Goal: Task Accomplishment & Management: Use online tool/utility

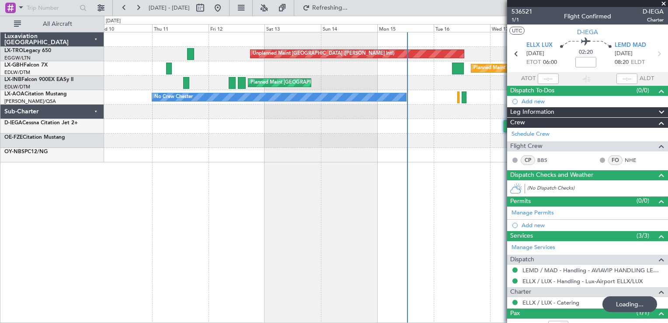
click at [392, 217] on div "Unplanned Maint [GEOGRAPHIC_DATA] ([PERSON_NAME] Intl) Planned Maint [GEOGRAPHI…" at bounding box center [386, 177] width 564 height 291
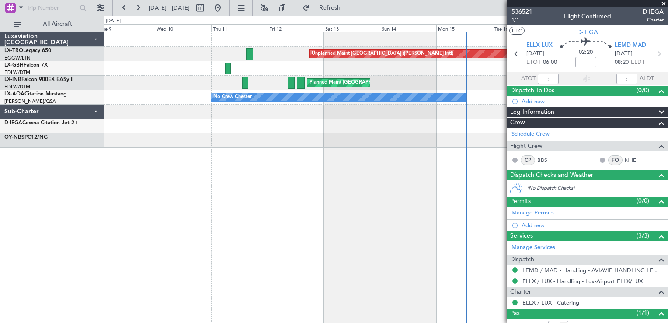
click at [450, 225] on div "Unplanned Maint [GEOGRAPHIC_DATA] ([PERSON_NAME] Intl) Planned Maint [GEOGRAPHI…" at bounding box center [386, 177] width 564 height 291
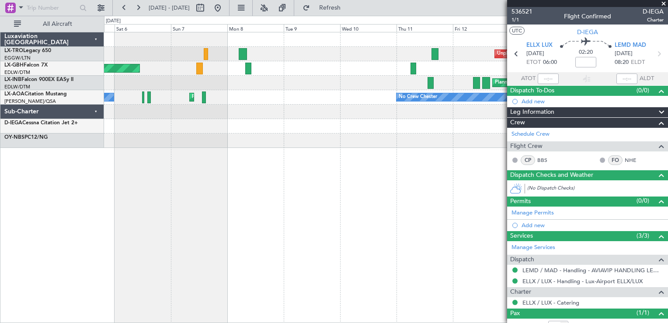
click at [458, 246] on div "Unplanned Maint [GEOGRAPHIC_DATA] ([PERSON_NAME] Intl) Planned Maint [GEOGRAPHI…" at bounding box center [386, 177] width 564 height 291
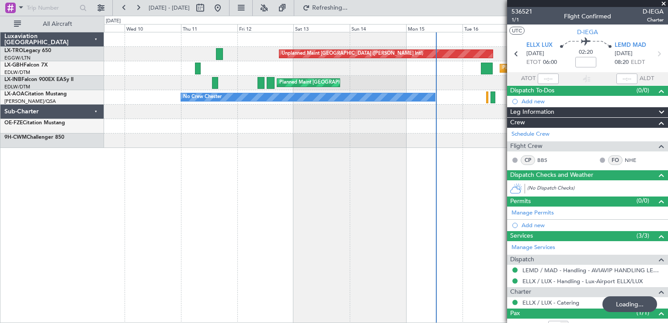
click at [23, 170] on div "Unplanned Maint [GEOGRAPHIC_DATA] ([PERSON_NAME] Intl) Planned Maint [GEOGRAPHI…" at bounding box center [334, 169] width 668 height 307
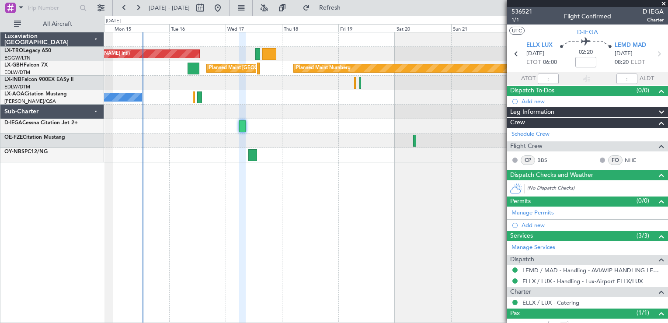
click at [243, 164] on div at bounding box center [242, 177] width 7 height 291
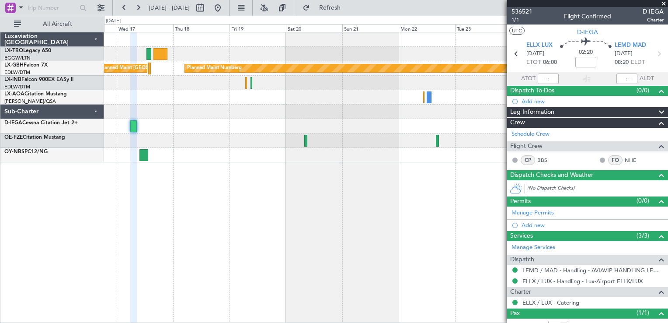
click at [290, 200] on div "Unplanned Maint [GEOGRAPHIC_DATA] ([PERSON_NAME] Intl) Planned Maint [GEOGRAPHI…" at bounding box center [386, 177] width 564 height 291
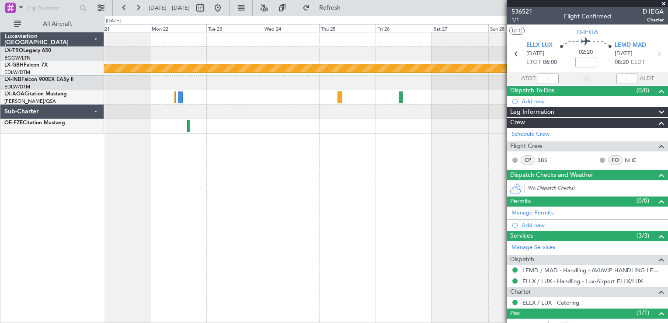
click at [222, 254] on div "Planned Maint Nurnberg" at bounding box center [386, 177] width 564 height 291
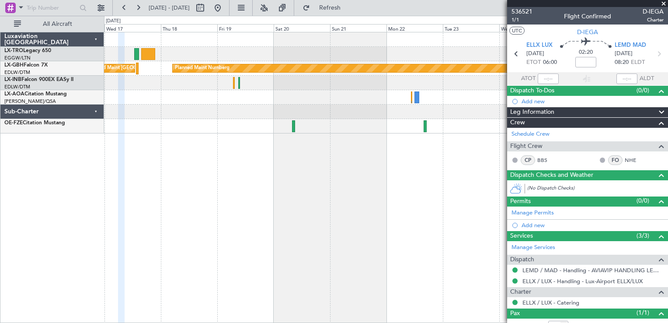
click at [432, 231] on div "Unplanned Maint [GEOGRAPHIC_DATA] ([PERSON_NAME] Intl) Planned Maint Nurnberg P…" at bounding box center [386, 177] width 564 height 291
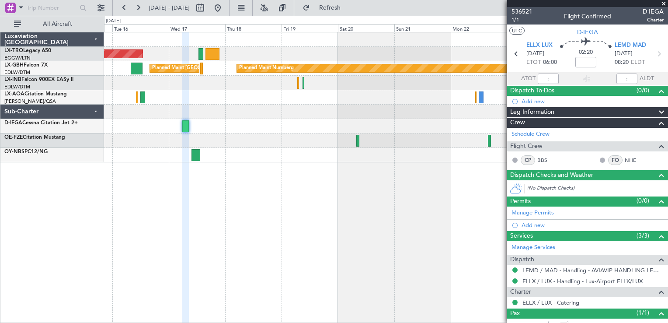
click at [440, 190] on div "Unplanned Maint [GEOGRAPHIC_DATA] ([PERSON_NAME] Intl) Planned Maint Nurnberg P…" at bounding box center [386, 177] width 564 height 291
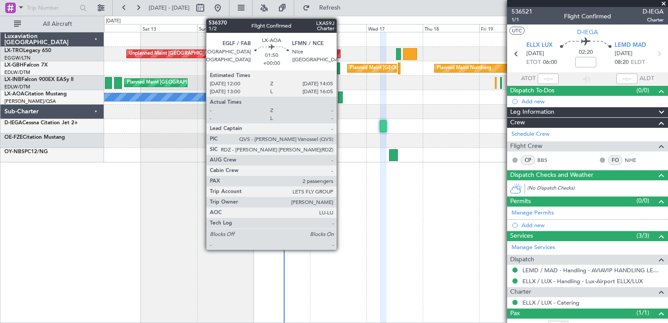
click at [341, 97] on div at bounding box center [340, 97] width 5 height 12
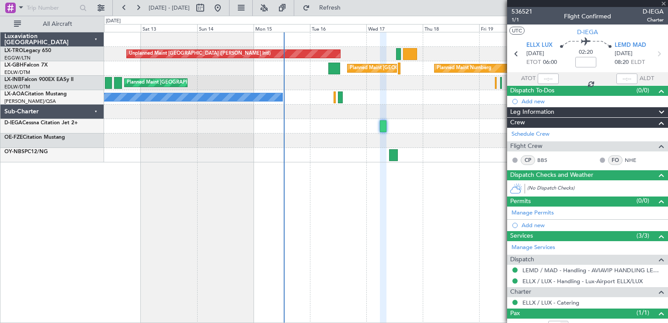
type input "2"
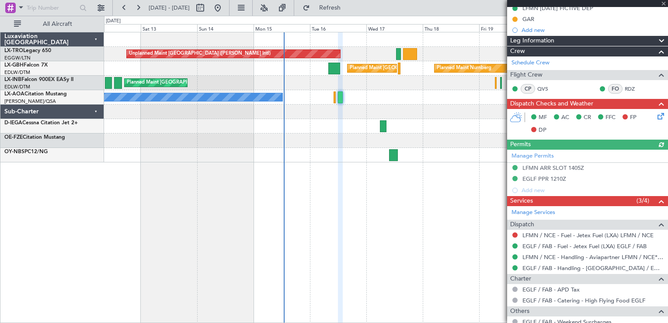
scroll to position [203, 0]
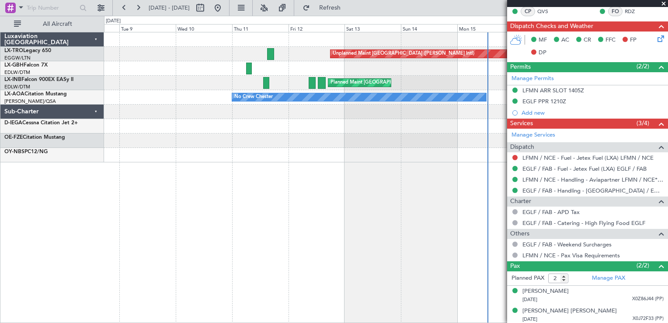
click at [388, 164] on div "Unplanned Maint [GEOGRAPHIC_DATA] ([PERSON_NAME] Intl) Planned Maint Nurnberg P…" at bounding box center [386, 177] width 564 height 291
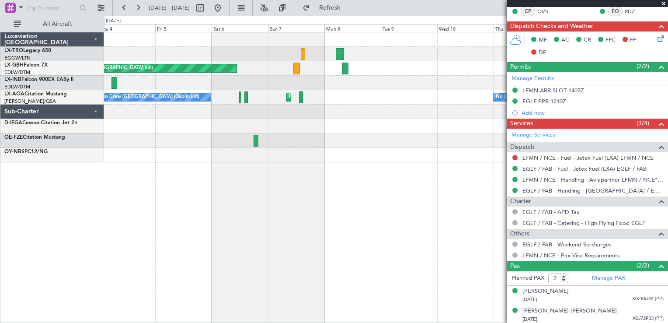
click at [446, 199] on div "Unplanned Maint [GEOGRAPHIC_DATA] ([PERSON_NAME] Intl) Planned Maint [GEOGRAPHI…" at bounding box center [386, 177] width 564 height 291
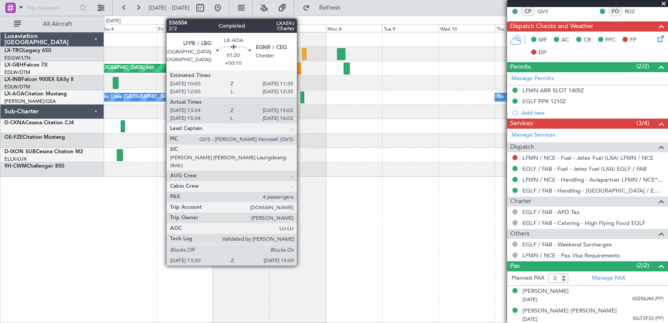
click at [301, 97] on div at bounding box center [303, 97] width 4 height 12
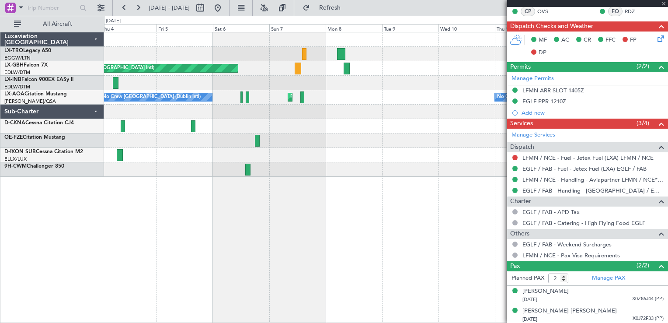
type input "+00:10"
type input "13:44"
type input "14:57"
type input "4"
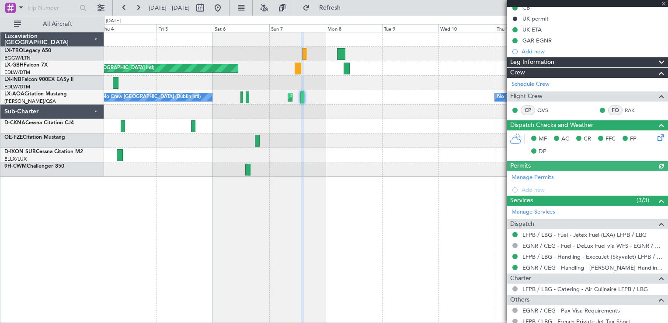
scroll to position [221, 0]
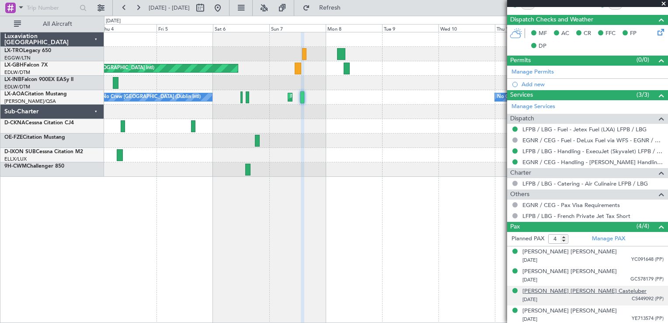
click at [578, 288] on div "[PERSON_NAME] [PERSON_NAME] Casteluber" at bounding box center [585, 291] width 124 height 9
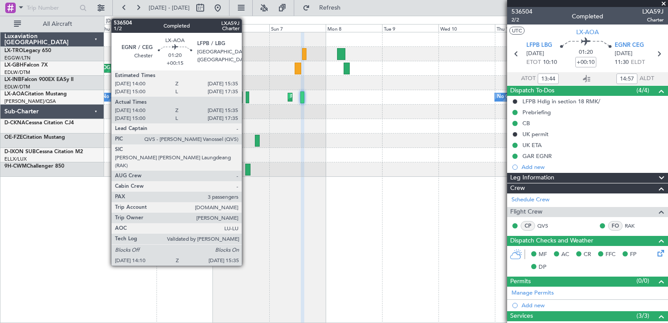
click at [246, 94] on div at bounding box center [247, 97] width 3 height 12
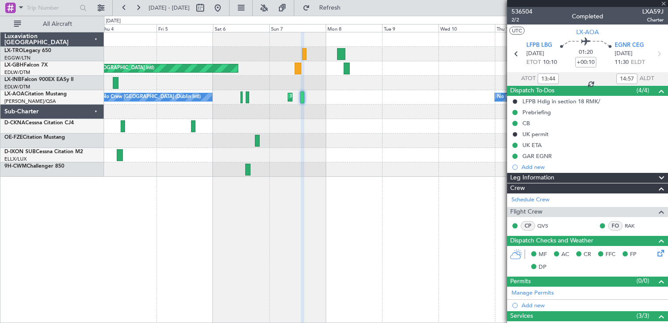
type input "+00:15"
type input "14:10"
type input "15:30"
type input "3"
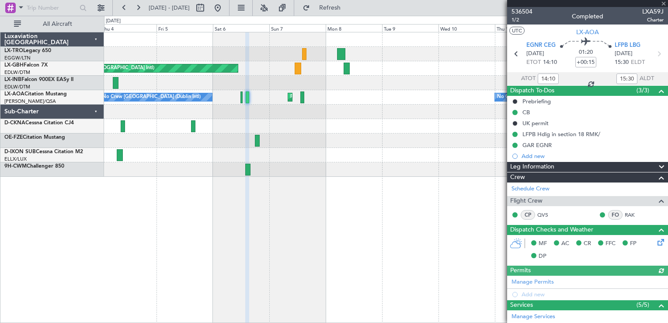
scroll to position [201, 0]
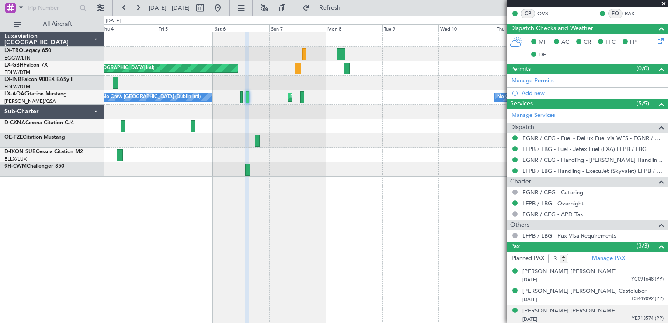
click at [579, 307] on div "[PERSON_NAME] [PERSON_NAME]" at bounding box center [570, 311] width 94 height 9
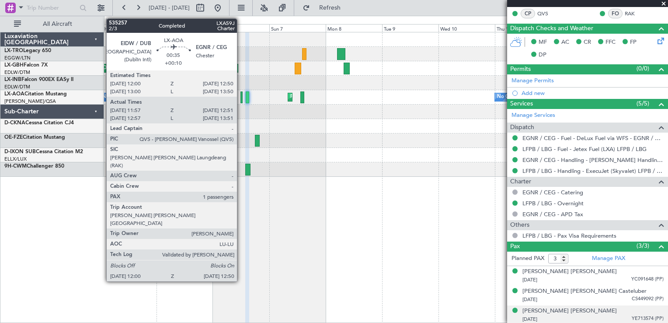
click at [241, 94] on div at bounding box center [242, 97] width 2 height 12
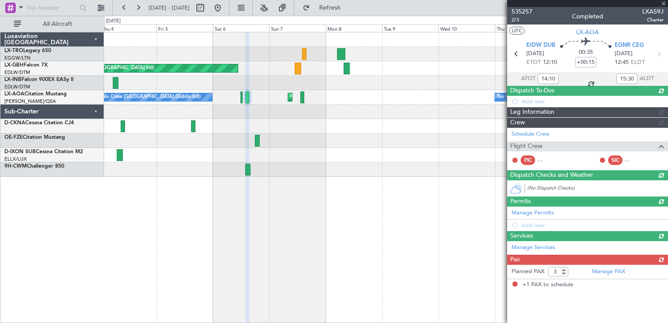
type input "+00:10"
type input "12:07"
type input "12:46"
type input "1"
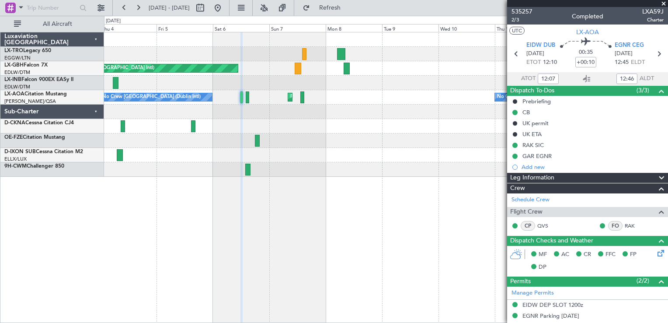
scroll to position [195, 0]
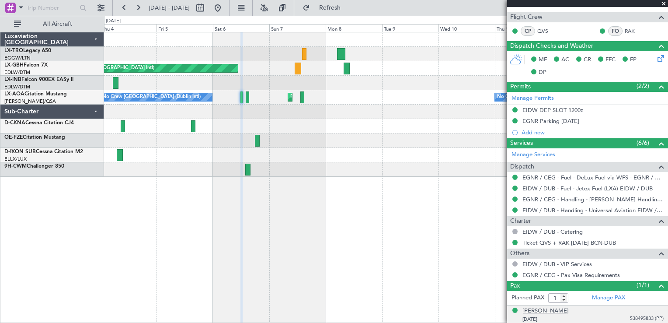
click at [564, 308] on div "[PERSON_NAME]" at bounding box center [546, 311] width 46 height 9
click at [262, 202] on div "Unplanned Maint [GEOGRAPHIC_DATA] ([PERSON_NAME] Intl) Planned Maint [GEOGRAPHI…" at bounding box center [386, 177] width 564 height 291
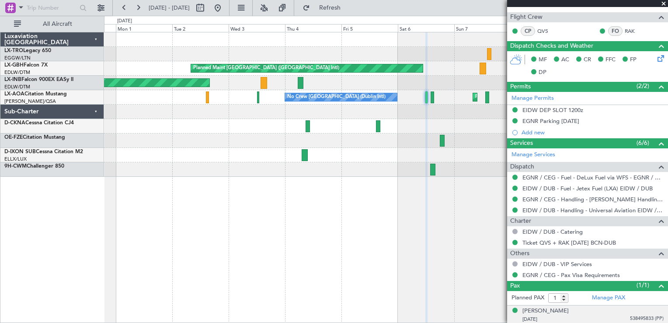
click at [448, 206] on div "Unplanned Maint [GEOGRAPHIC_DATA] ([PERSON_NAME] Intl) Planned Maint [GEOGRAPHI…" at bounding box center [386, 177] width 564 height 291
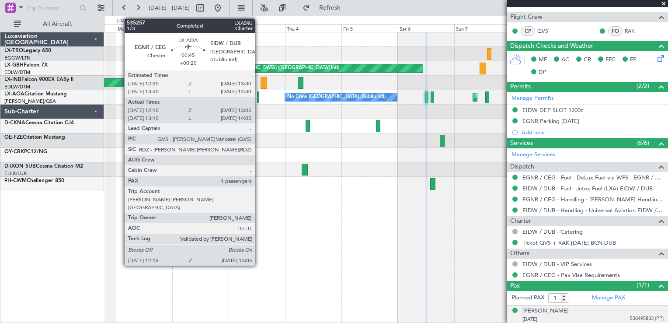
click at [259, 98] on div at bounding box center [258, 97] width 2 height 12
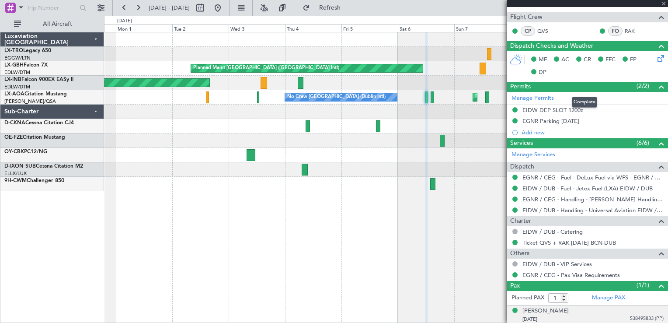
type input "+00:20"
type input "12:20"
type input "13:00"
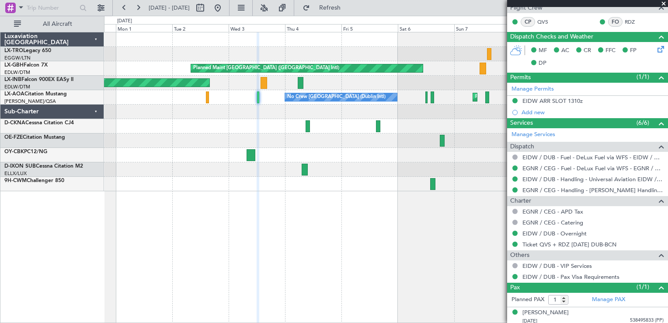
scroll to position [184, 0]
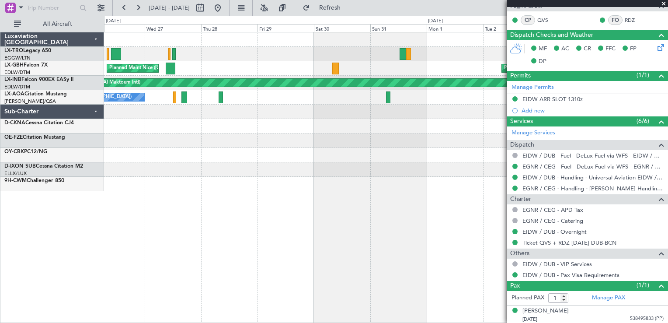
click at [477, 227] on div "Planned Maint [GEOGRAPHIC_DATA] ([GEOGRAPHIC_DATA] Intl) [GEOGRAPHIC_DATA] ([GE…" at bounding box center [386, 177] width 564 height 291
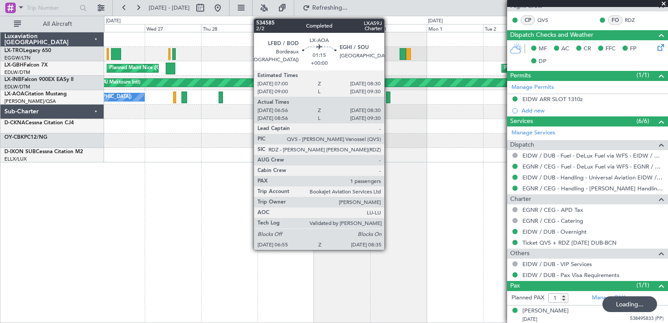
click at [388, 94] on div at bounding box center [388, 97] width 4 height 12
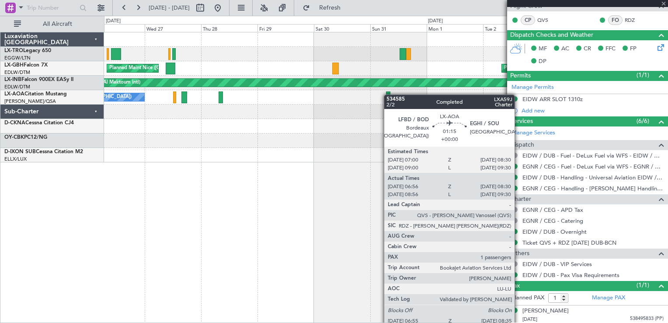
type input "07:06"
type input "08:25"
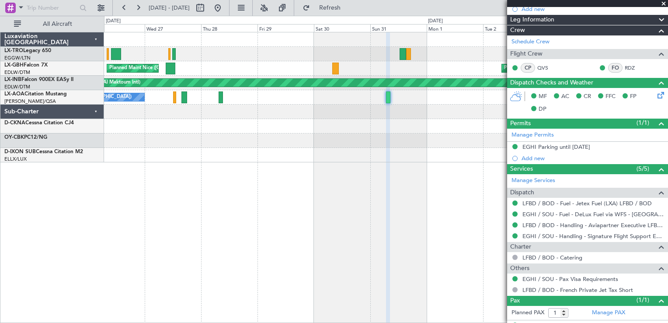
scroll to position [162, 0]
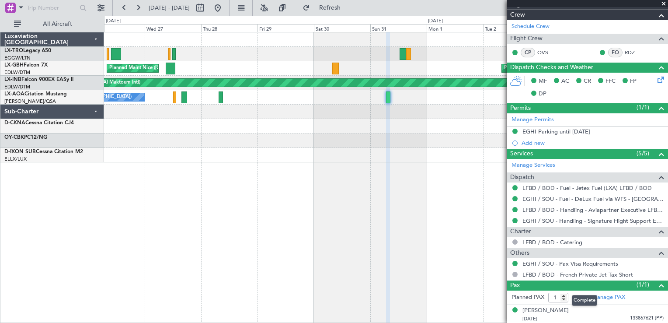
click at [567, 311] on mat-tooltip-component "Complete" at bounding box center [585, 300] width 38 height 23
click at [556, 311] on div "[PERSON_NAME]" at bounding box center [546, 310] width 46 height 9
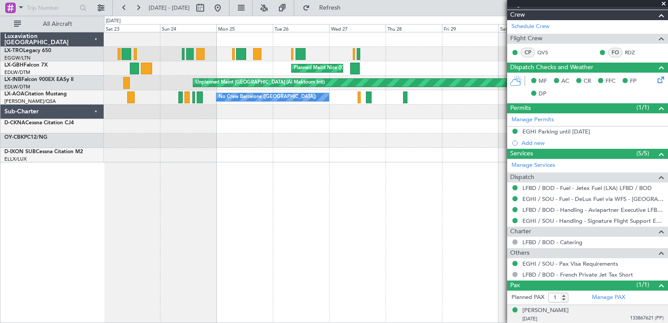
click at [448, 147] on div "Planned Maint [GEOGRAPHIC_DATA] ([GEOGRAPHIC_DATA]) [GEOGRAPHIC_DATA] ([GEOGRAP…" at bounding box center [386, 97] width 564 height 130
click at [379, 294] on div "Planned Maint [GEOGRAPHIC_DATA] ([GEOGRAPHIC_DATA]) [GEOGRAPHIC_DATA] ([GEOGRAP…" at bounding box center [386, 177] width 564 height 291
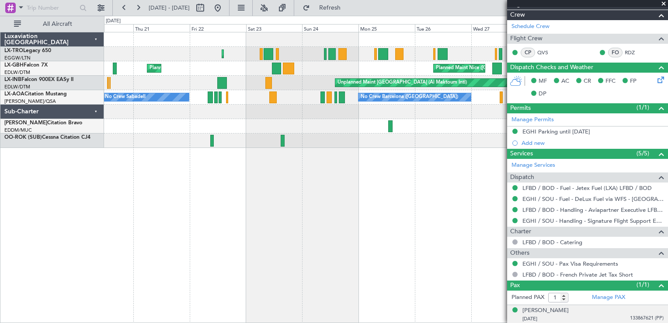
click at [408, 201] on div "Planned Maint [GEOGRAPHIC_DATA] ([GEOGRAPHIC_DATA]) [GEOGRAPHIC_DATA] ([GEOGRAP…" at bounding box center [386, 177] width 564 height 291
click at [168, 182] on div "Planned Maint [GEOGRAPHIC_DATA] ([GEOGRAPHIC_DATA]) [GEOGRAPHIC_DATA] ([GEOGRAP…" at bounding box center [386, 177] width 564 height 291
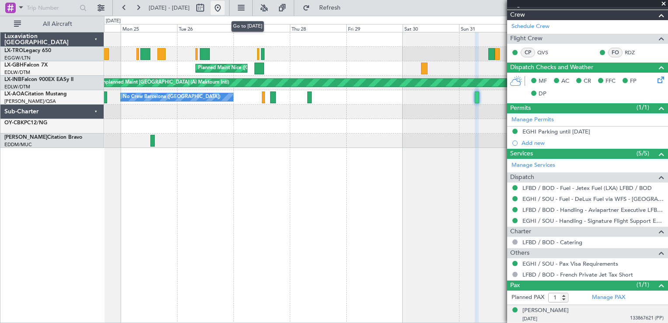
click at [225, 6] on button at bounding box center [218, 8] width 14 height 14
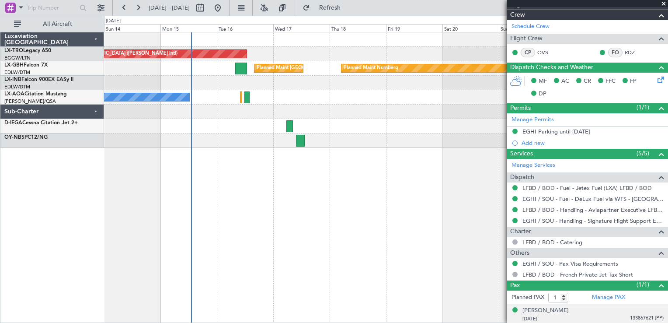
click at [170, 168] on div "Unplanned Maint [GEOGRAPHIC_DATA] ([PERSON_NAME] Intl) Planned Maint [GEOGRAPHI…" at bounding box center [386, 177] width 564 height 291
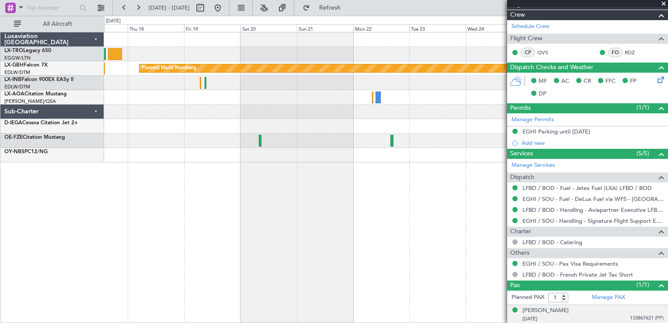
click at [141, 191] on div "Unplanned Maint [GEOGRAPHIC_DATA] ([PERSON_NAME] Intl) Planned Maint Nurnberg P…" at bounding box center [386, 177] width 564 height 291
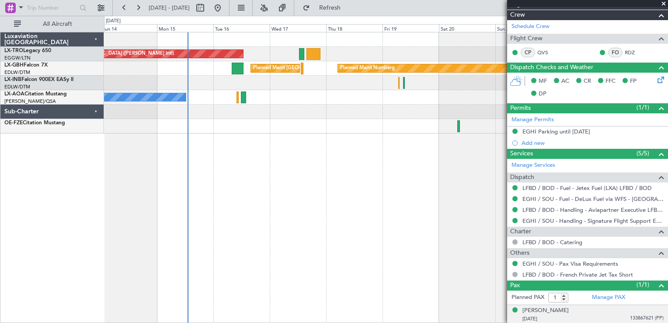
click at [414, 213] on div "Unplanned Maint [GEOGRAPHIC_DATA] ([PERSON_NAME] Intl) Planned Maint Nurnberg P…" at bounding box center [386, 177] width 564 height 291
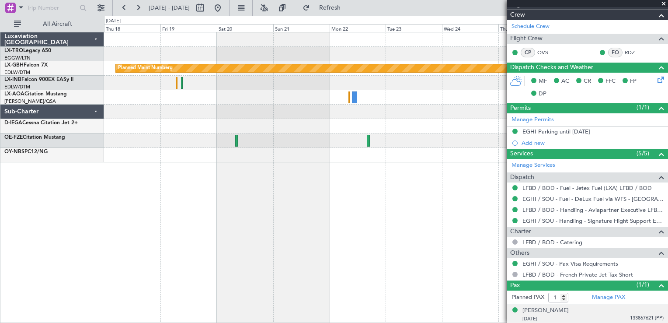
click at [105, 252] on div "Unplanned Maint [GEOGRAPHIC_DATA] ([PERSON_NAME] Intl) Planned Maint Nurnberg P…" at bounding box center [386, 177] width 564 height 291
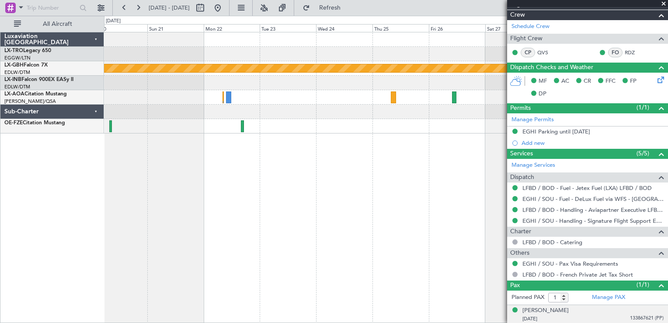
click at [169, 237] on div "Planned Maint Nurnberg" at bounding box center [386, 177] width 564 height 291
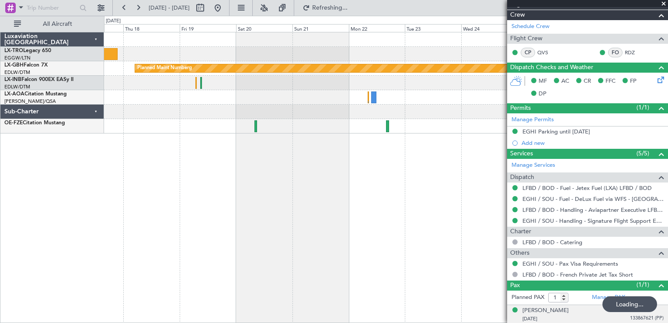
click at [458, 189] on div "Unplanned Maint [GEOGRAPHIC_DATA] ([PERSON_NAME] Intl) Planned Maint Nurnberg P…" at bounding box center [386, 177] width 564 height 291
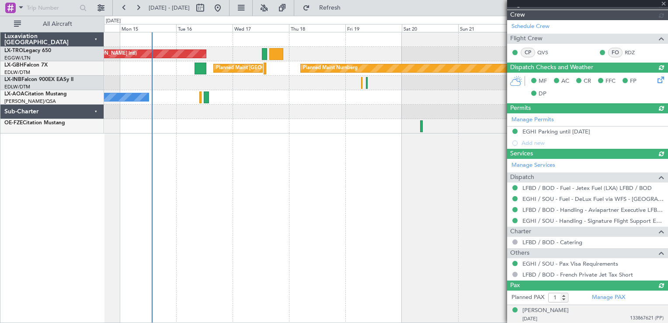
click at [329, 217] on div "Unplanned Maint [GEOGRAPHIC_DATA] ([PERSON_NAME] Intl) Planned Maint Nurnberg P…" at bounding box center [386, 177] width 564 height 291
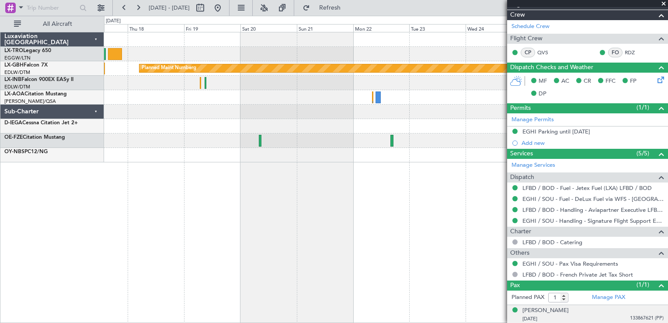
click at [174, 215] on div "Unplanned Maint [GEOGRAPHIC_DATA] ([PERSON_NAME] Intl) Planned Maint Nurnberg P…" at bounding box center [386, 177] width 564 height 291
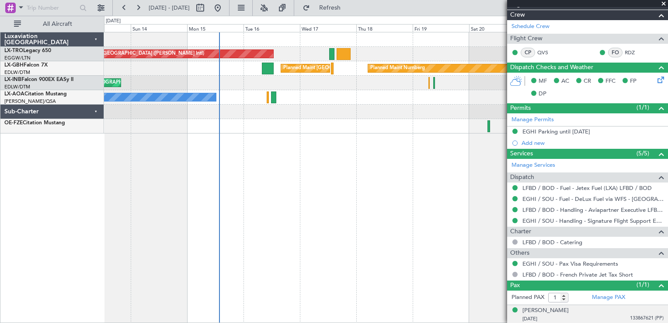
click at [404, 208] on div "Unplanned Maint [GEOGRAPHIC_DATA] ([PERSON_NAME] Intl) Planned Maint Nurnberg P…" at bounding box center [386, 177] width 564 height 291
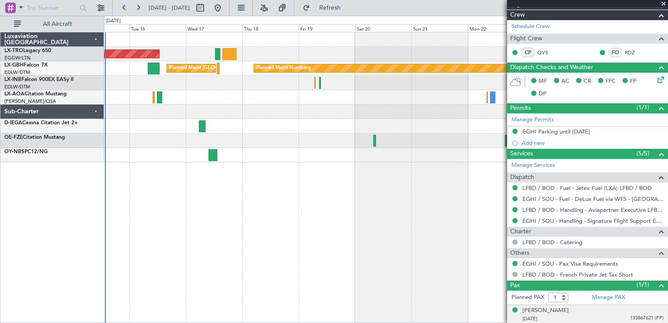
click at [284, 258] on div "Unplanned Maint [GEOGRAPHIC_DATA] ([PERSON_NAME] Intl) Planned Maint Nurnberg P…" at bounding box center [386, 177] width 564 height 291
